Goal: Task Accomplishment & Management: Use online tool/utility

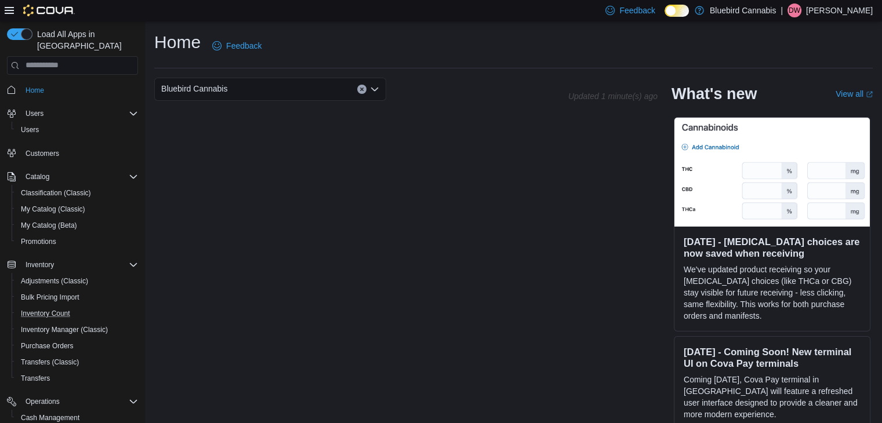
scroll to position [114, 0]
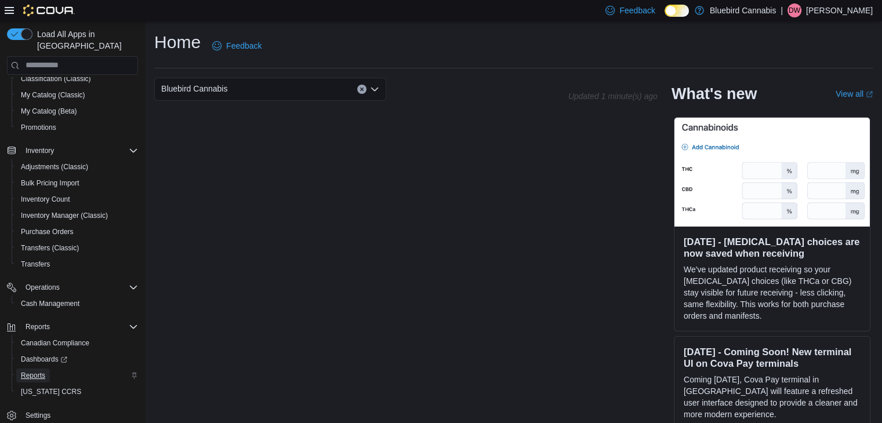
click at [43, 371] on span "Reports" at bounding box center [33, 375] width 24 height 9
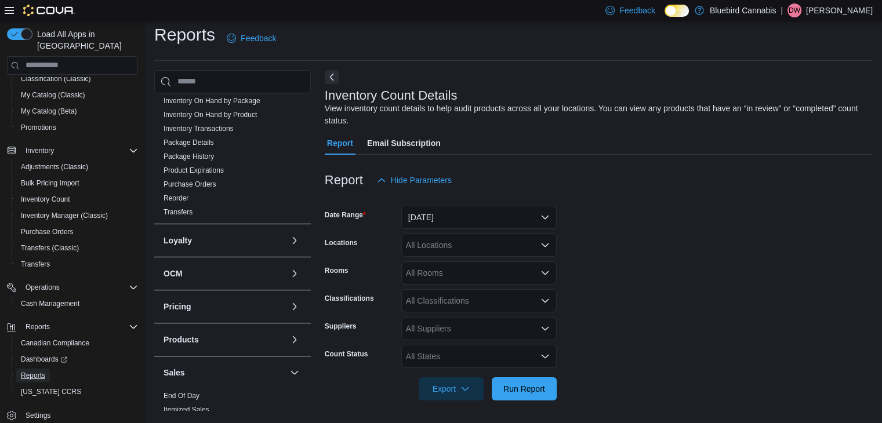
scroll to position [293, 0]
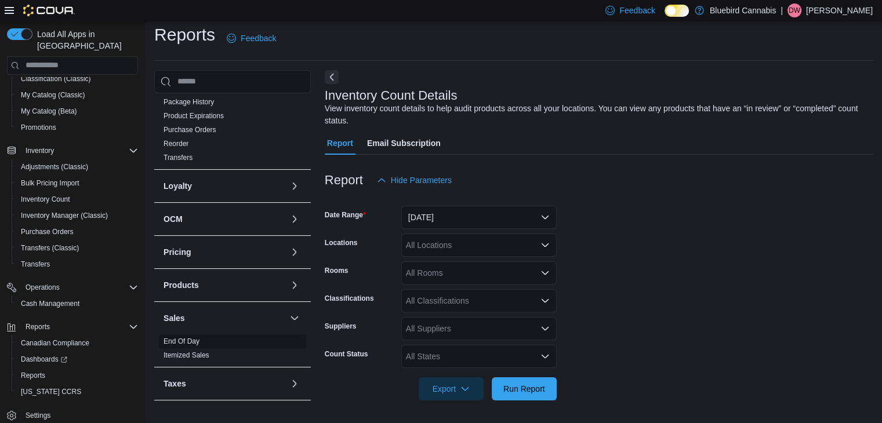
click at [183, 343] on link "End Of Day" at bounding box center [182, 342] width 36 height 8
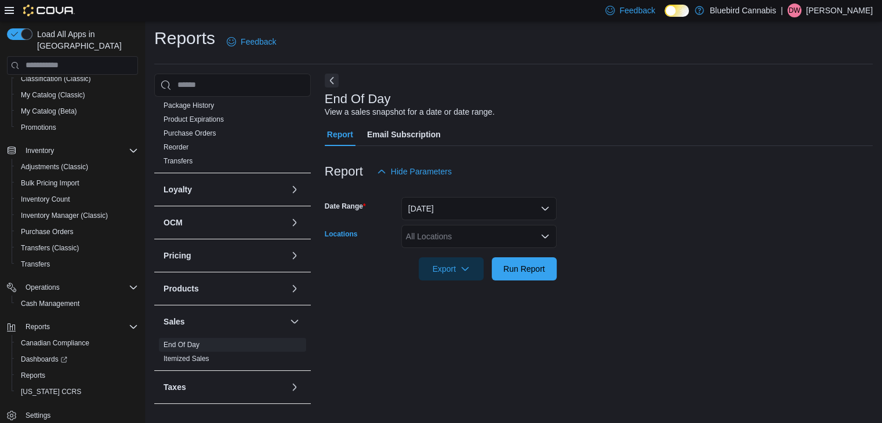
click at [435, 242] on div "All Locations" at bounding box center [478, 236] width 155 height 23
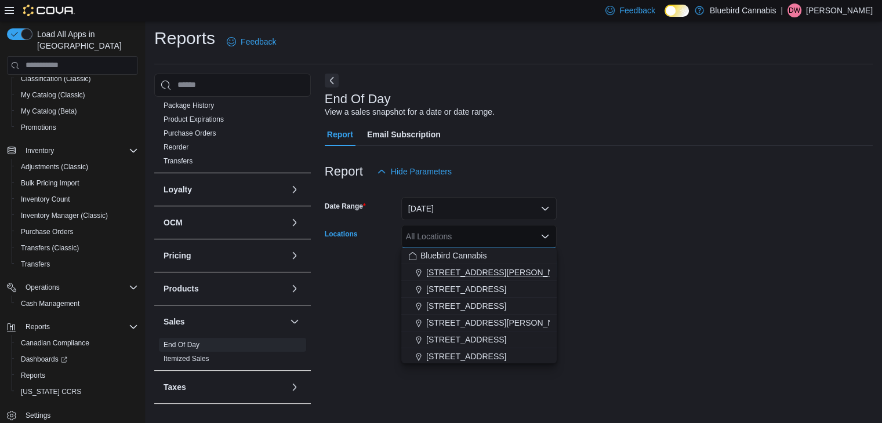
click at [460, 271] on span "1356 Clyde Ave." at bounding box center [499, 273] width 147 height 12
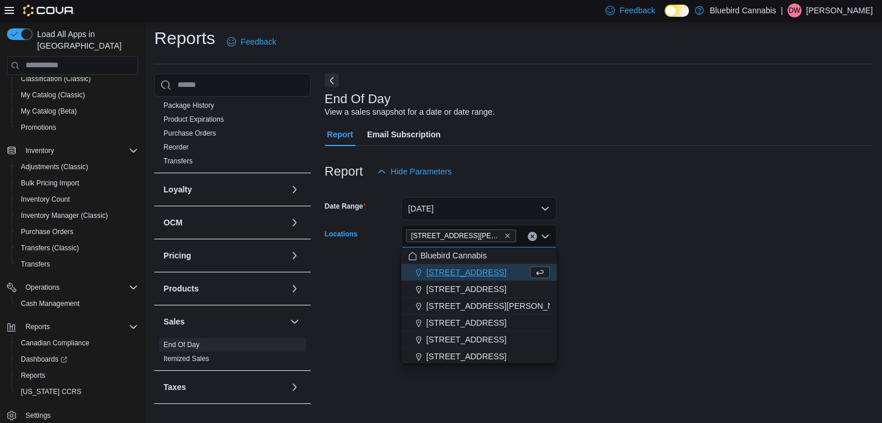
click at [638, 252] on div at bounding box center [599, 252] width 548 height 9
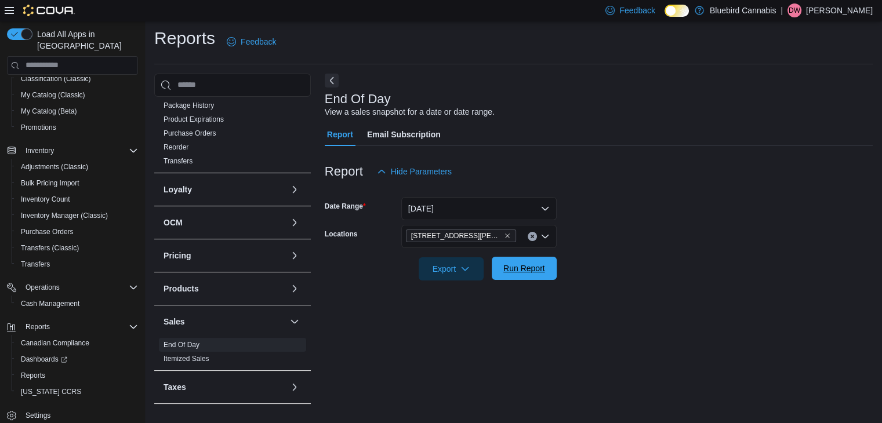
click at [531, 258] on span "Run Report" at bounding box center [524, 268] width 51 height 23
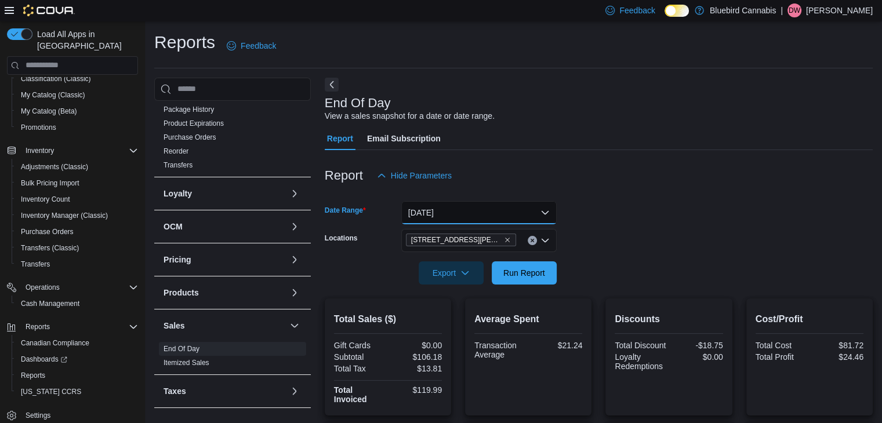
click at [465, 217] on button "Today" at bounding box center [478, 212] width 155 height 23
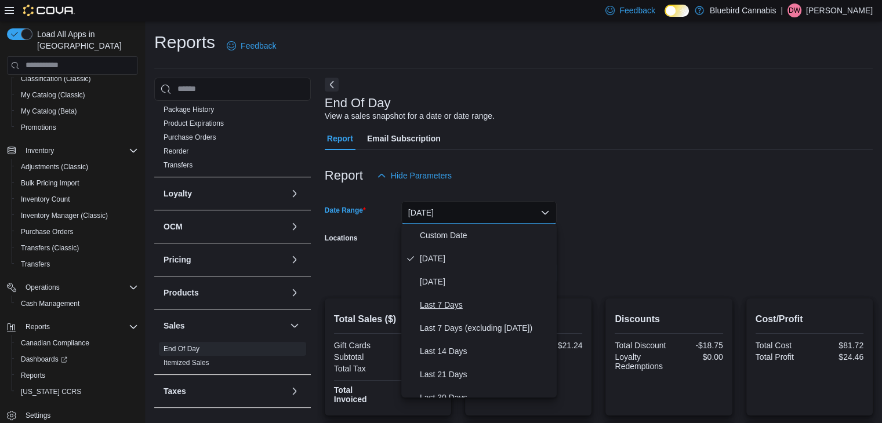
scroll to position [174, 0]
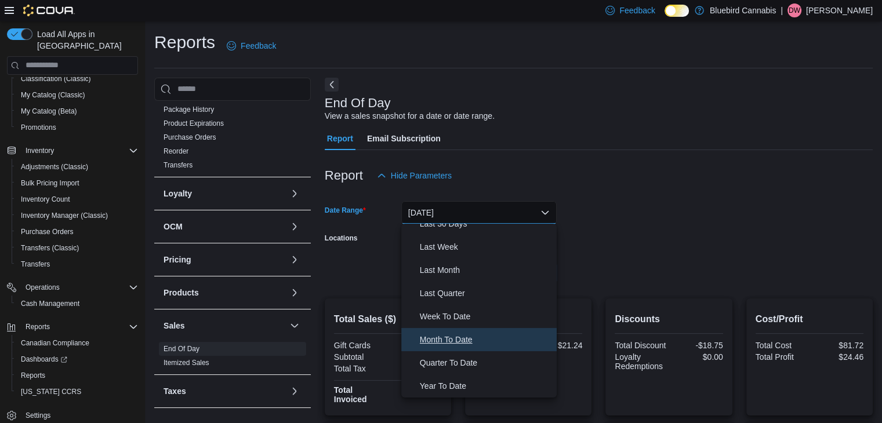
click at [443, 344] on span "Month To Date" at bounding box center [486, 340] width 132 height 14
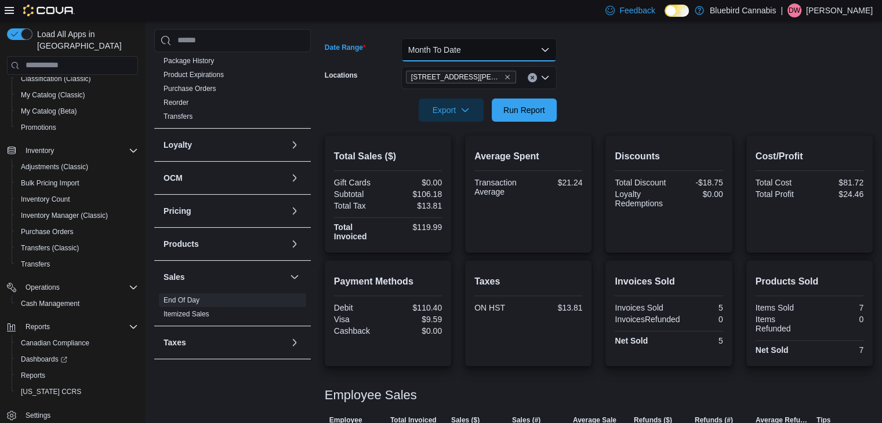
scroll to position [155, 0]
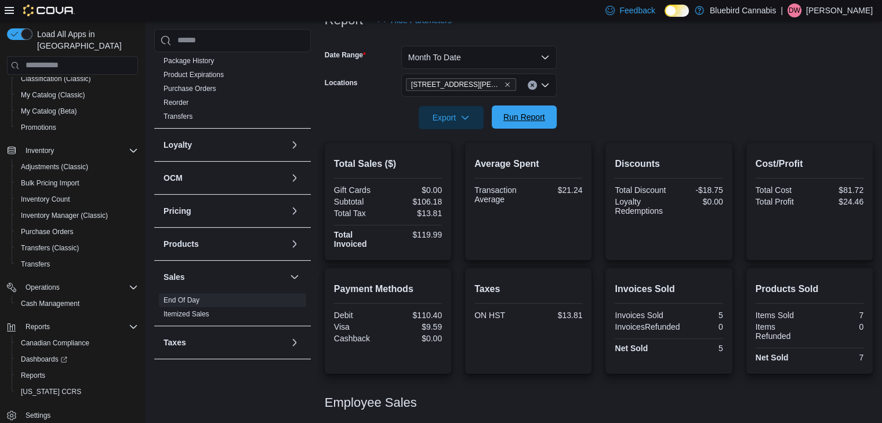
click at [539, 123] on span "Run Report" at bounding box center [524, 117] width 51 height 23
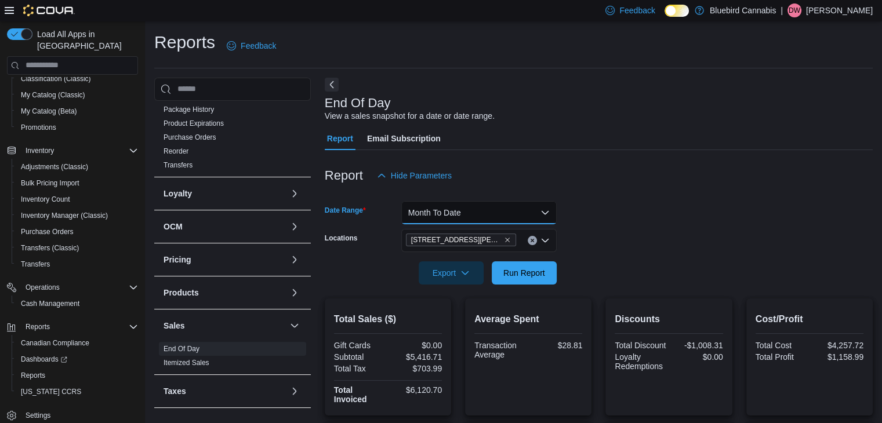
click at [478, 217] on button "Month To Date" at bounding box center [478, 212] width 155 height 23
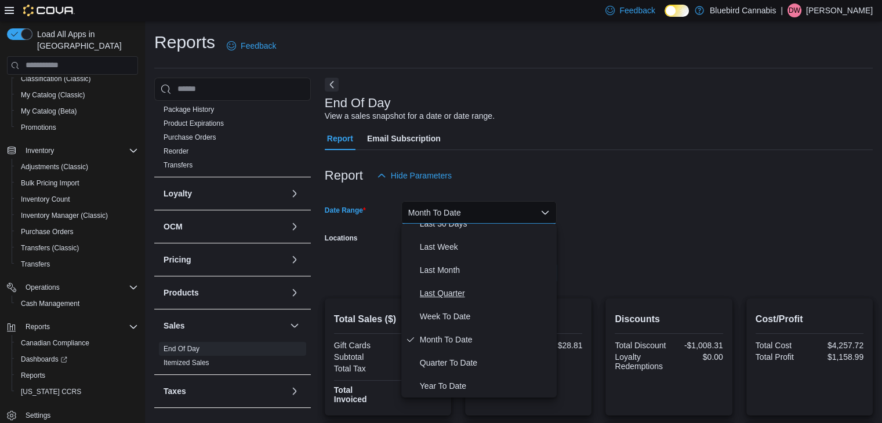
scroll to position [52, 0]
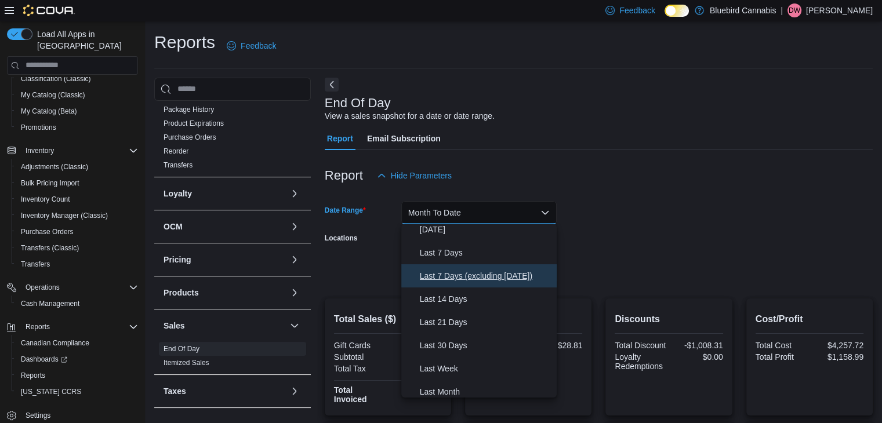
click at [445, 281] on span "Last 7 Days (excluding today)" at bounding box center [486, 276] width 132 height 14
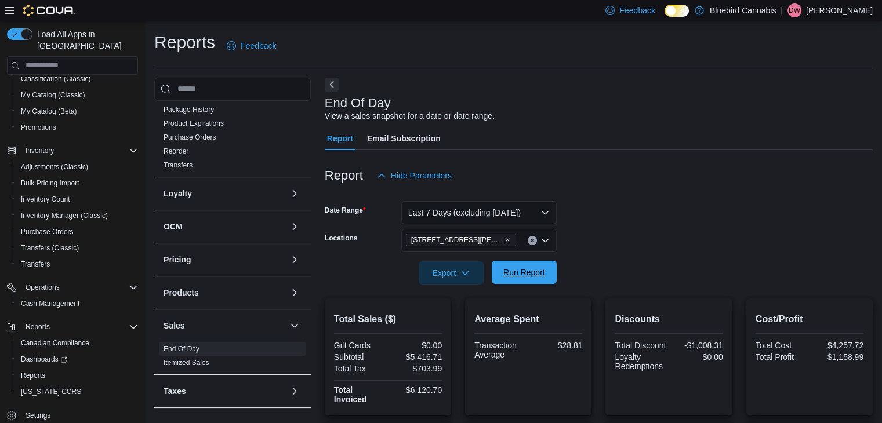
click at [529, 269] on span "Run Report" at bounding box center [524, 273] width 42 height 12
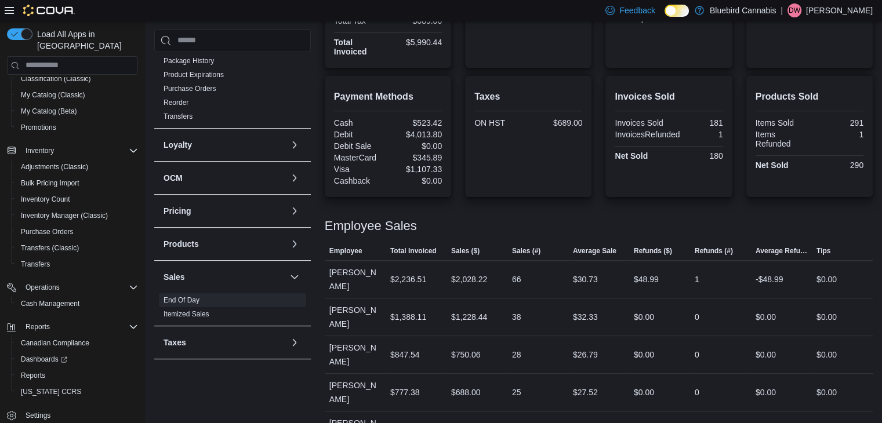
scroll to position [378, 0]
